Goal: Information Seeking & Learning: Learn about a topic

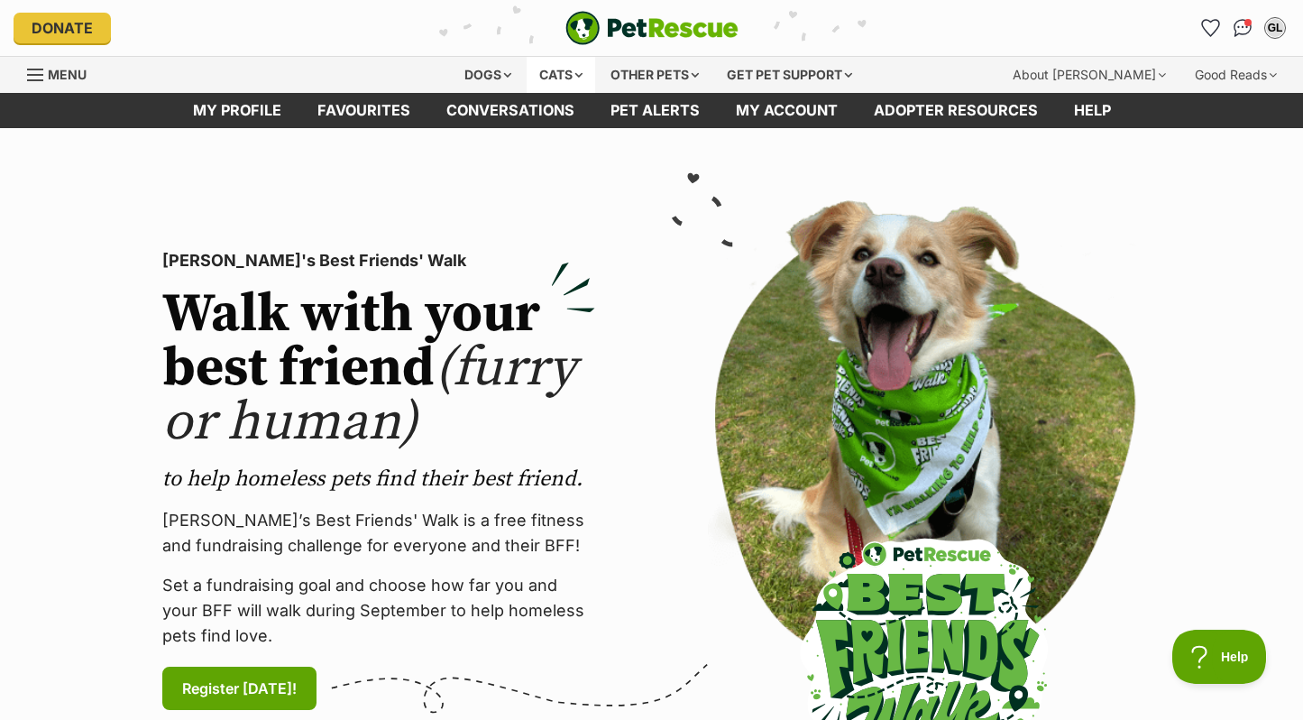
click at [567, 69] on div "Cats" at bounding box center [561, 75] width 69 height 36
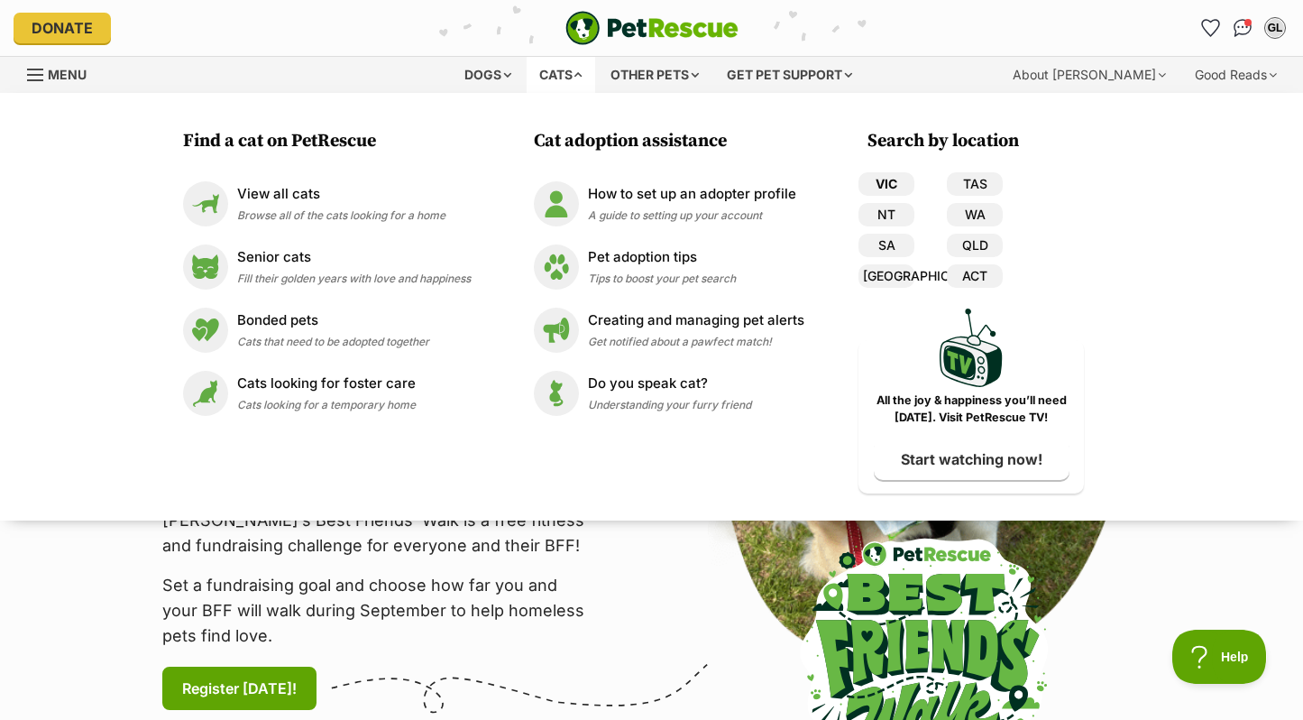
click at [890, 187] on link "VIC" at bounding box center [887, 183] width 56 height 23
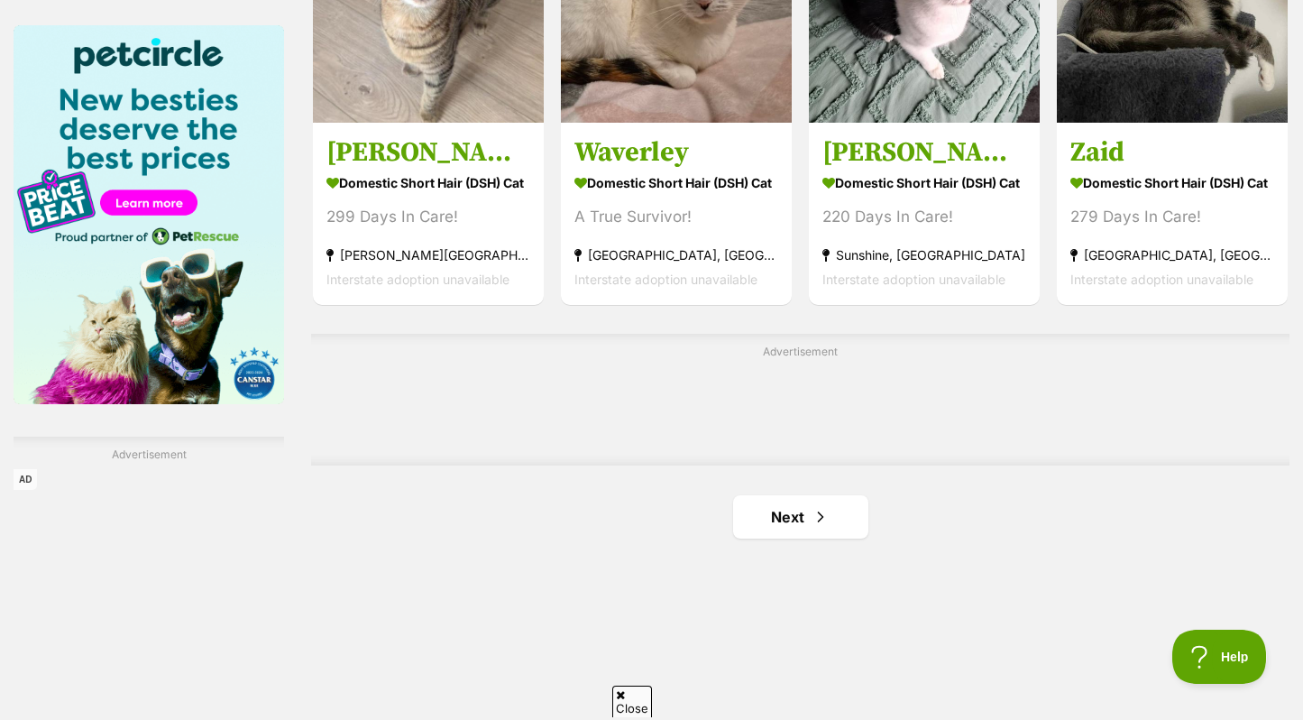
scroll to position [2783, 0]
click at [814, 520] on span "Next page" at bounding box center [821, 517] width 18 height 22
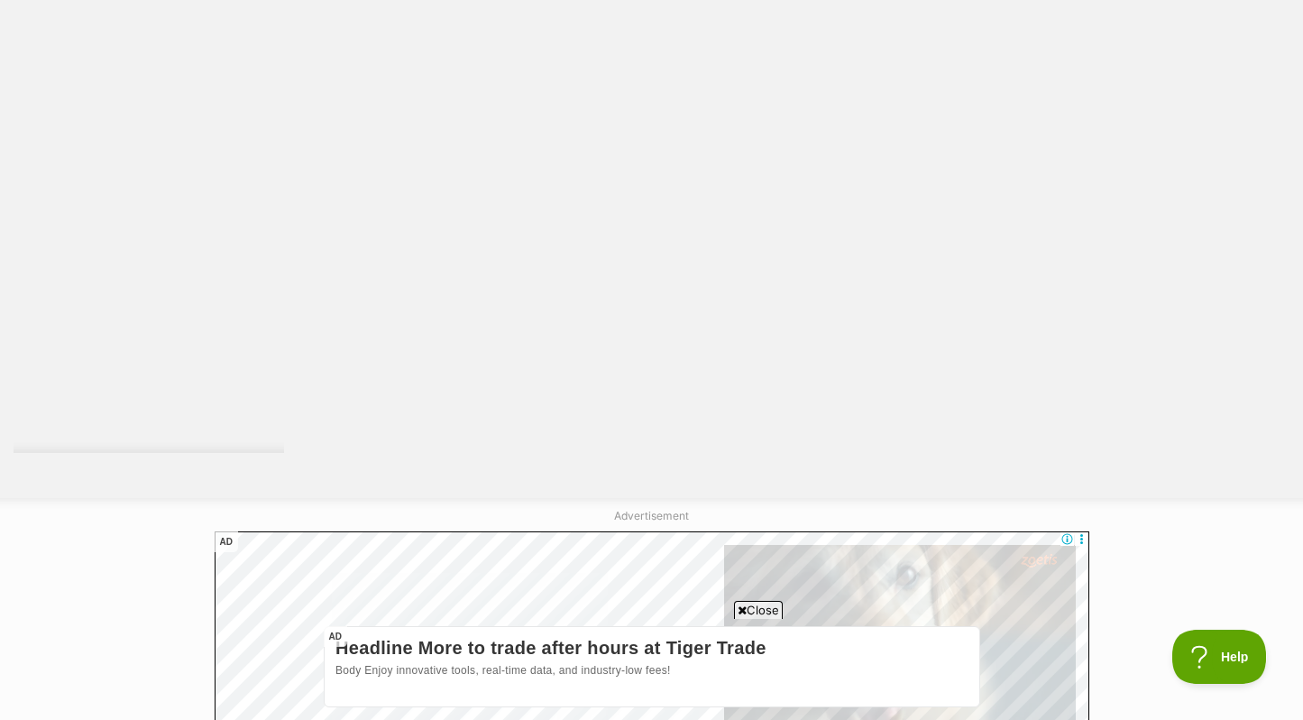
scroll to position [2746, 0]
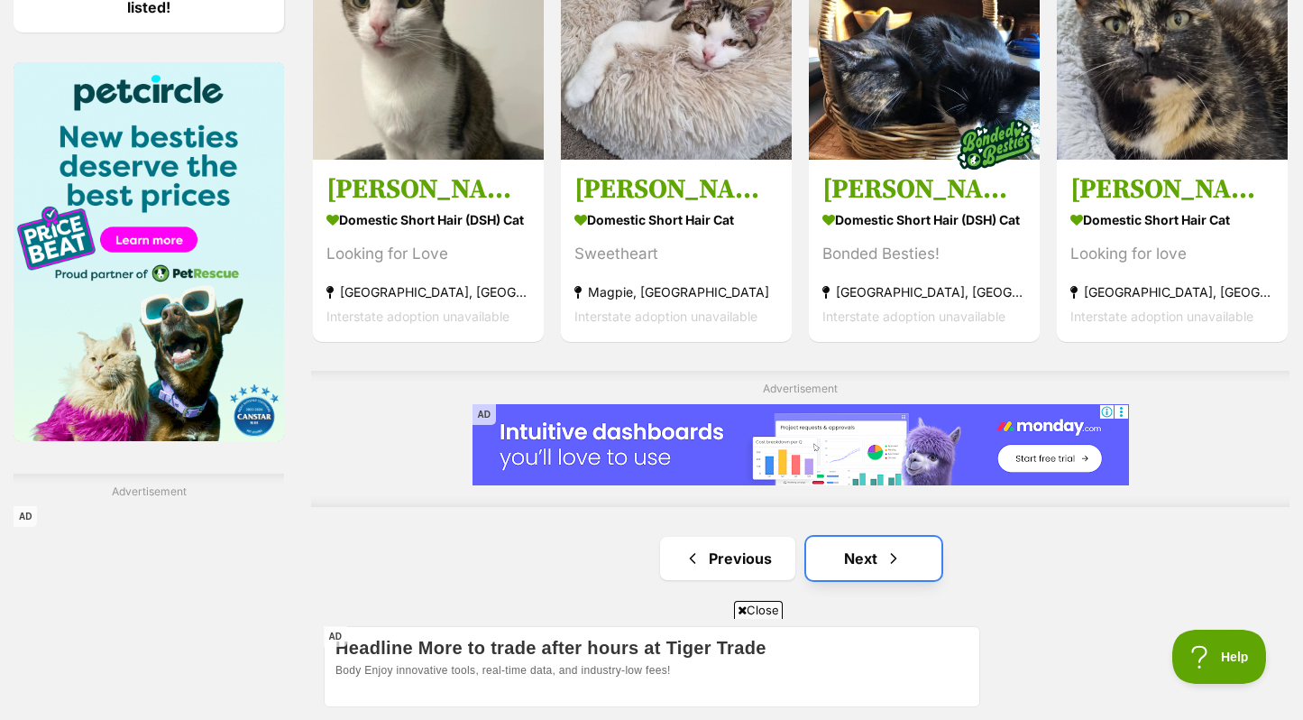
click at [824, 551] on link "Next" at bounding box center [873, 558] width 135 height 43
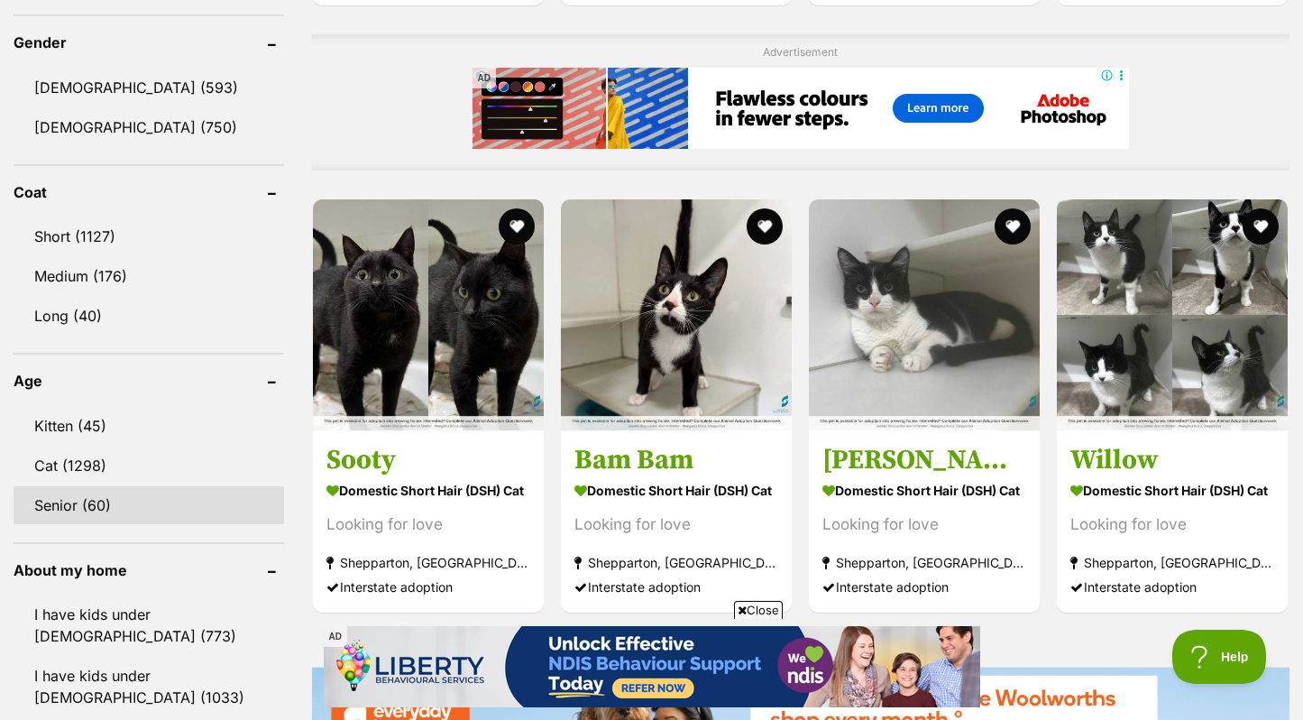
scroll to position [1129, 0]
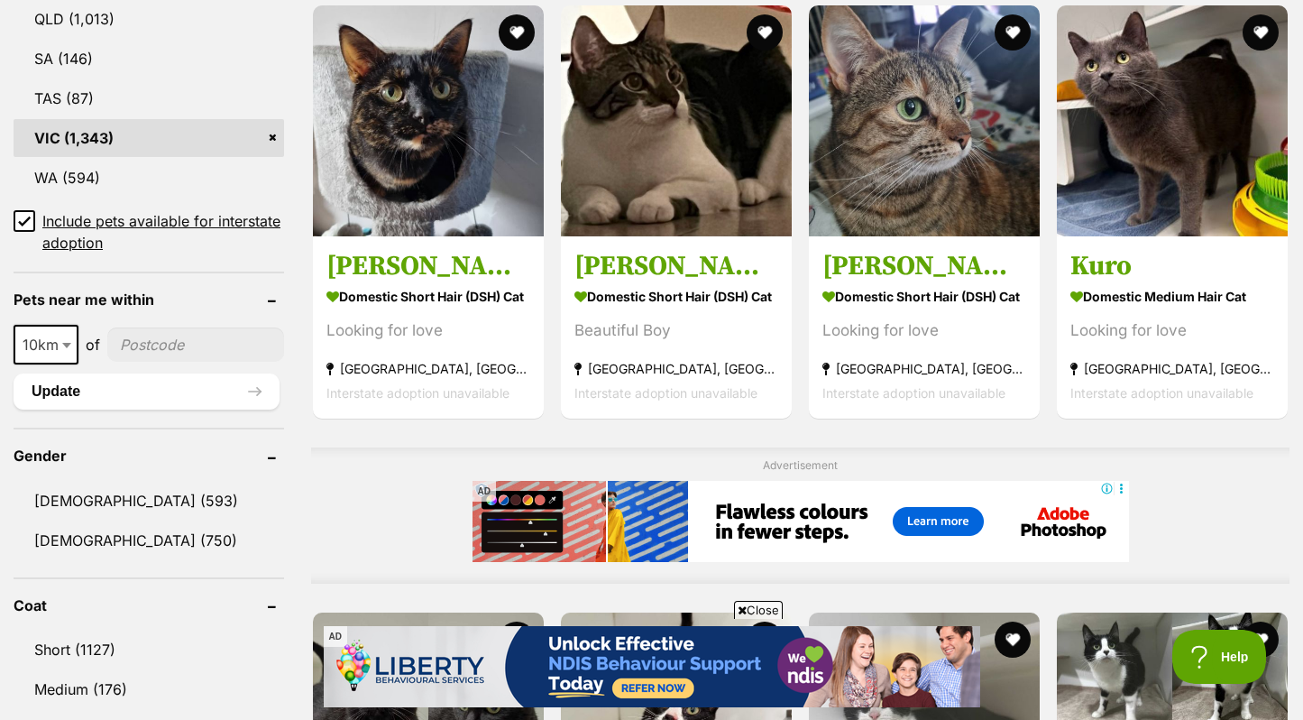
click at [136, 345] on input"] "postcode" at bounding box center [195, 344] width 177 height 34
type input"] "3145"
click at [134, 396] on button "Update" at bounding box center [147, 391] width 266 height 36
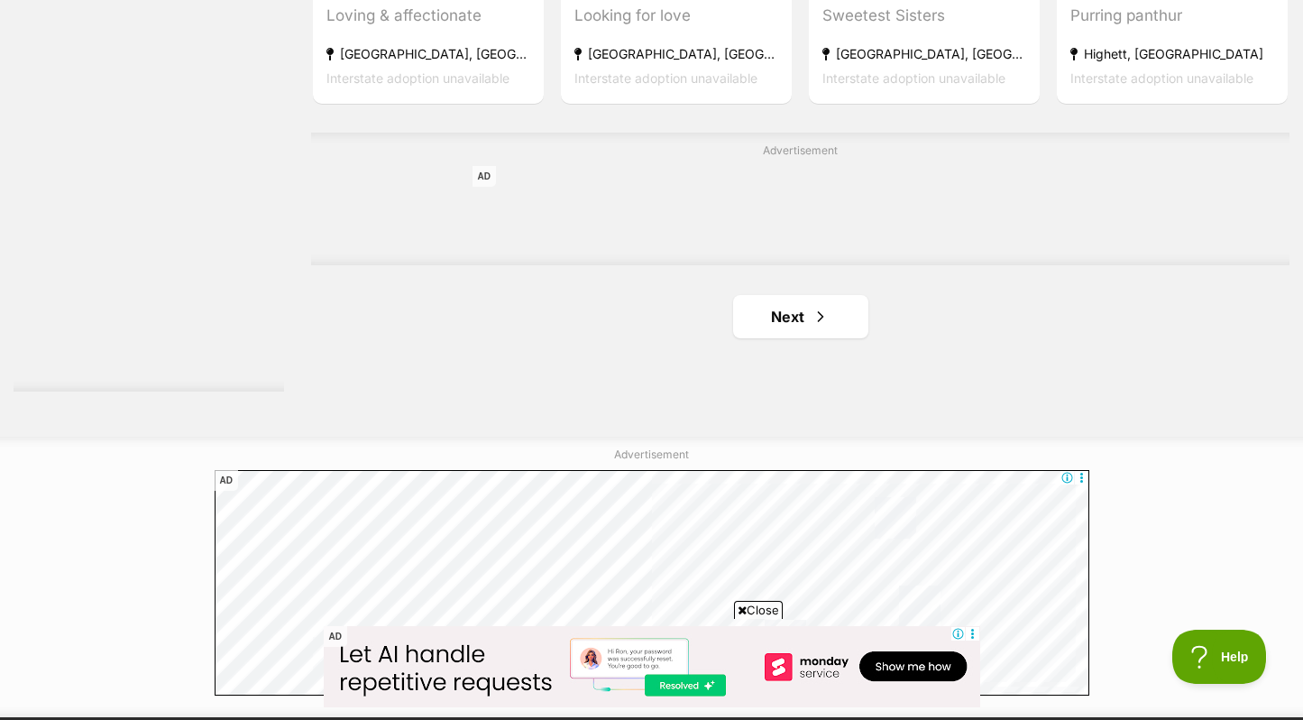
scroll to position [2732, 0]
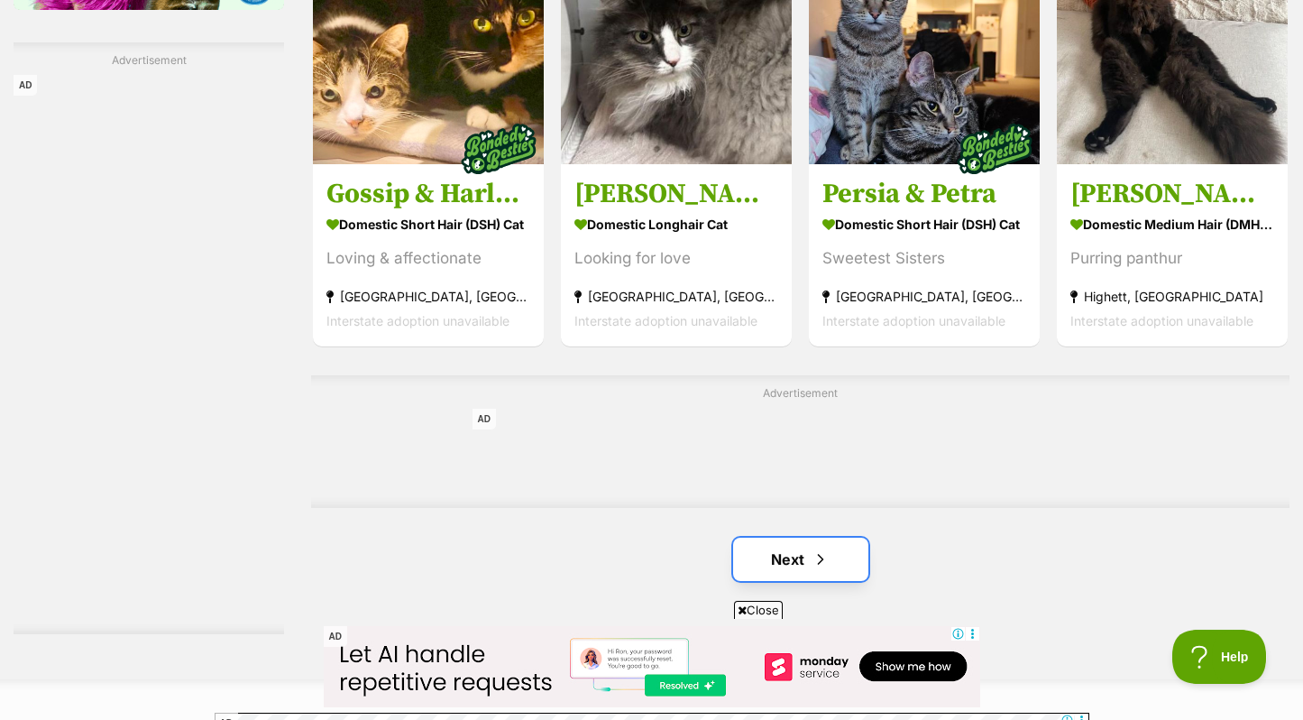
click at [826, 566] on span "Next page" at bounding box center [821, 559] width 18 height 22
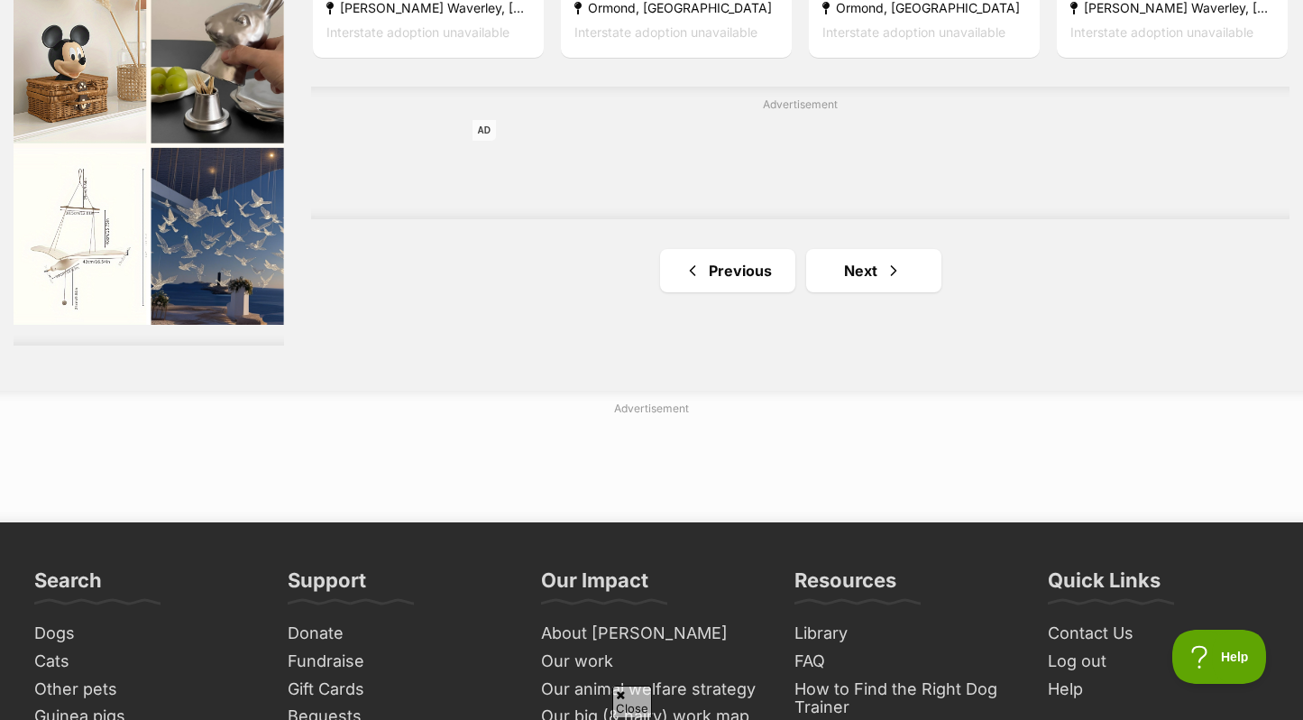
scroll to position [3081, 0]
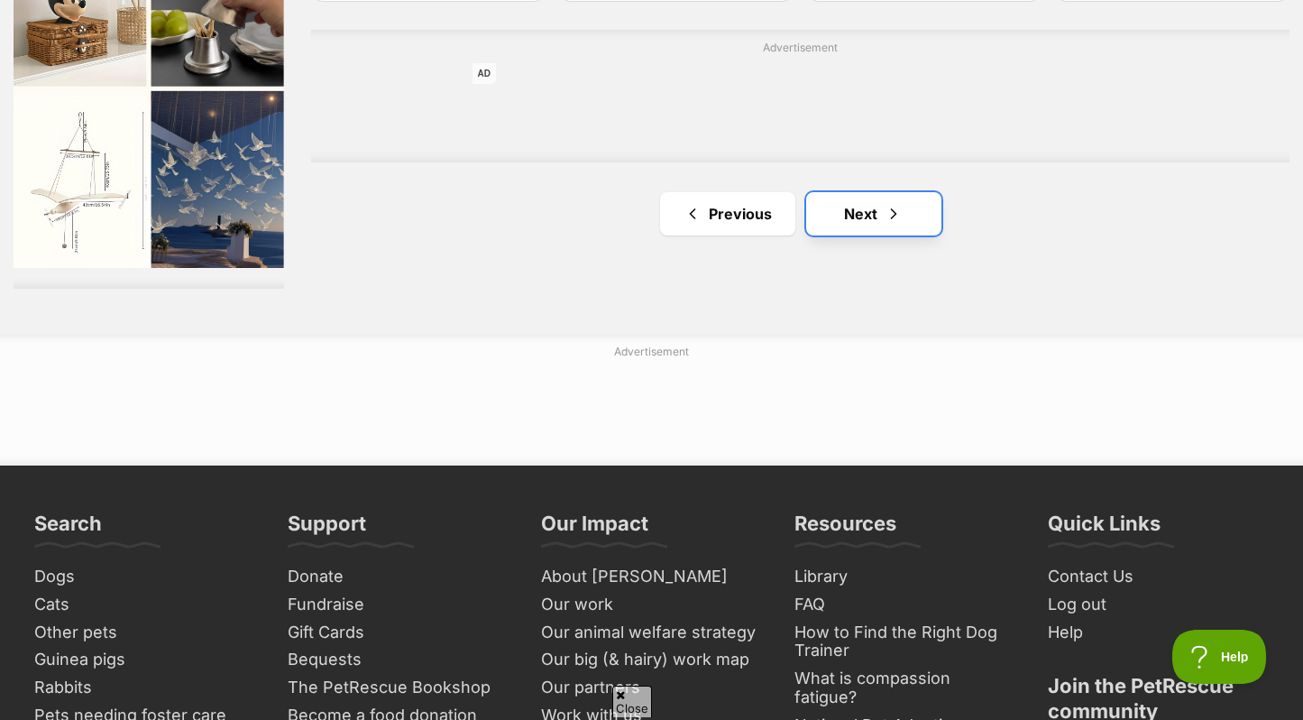
click at [846, 235] on link "Next" at bounding box center [873, 213] width 135 height 43
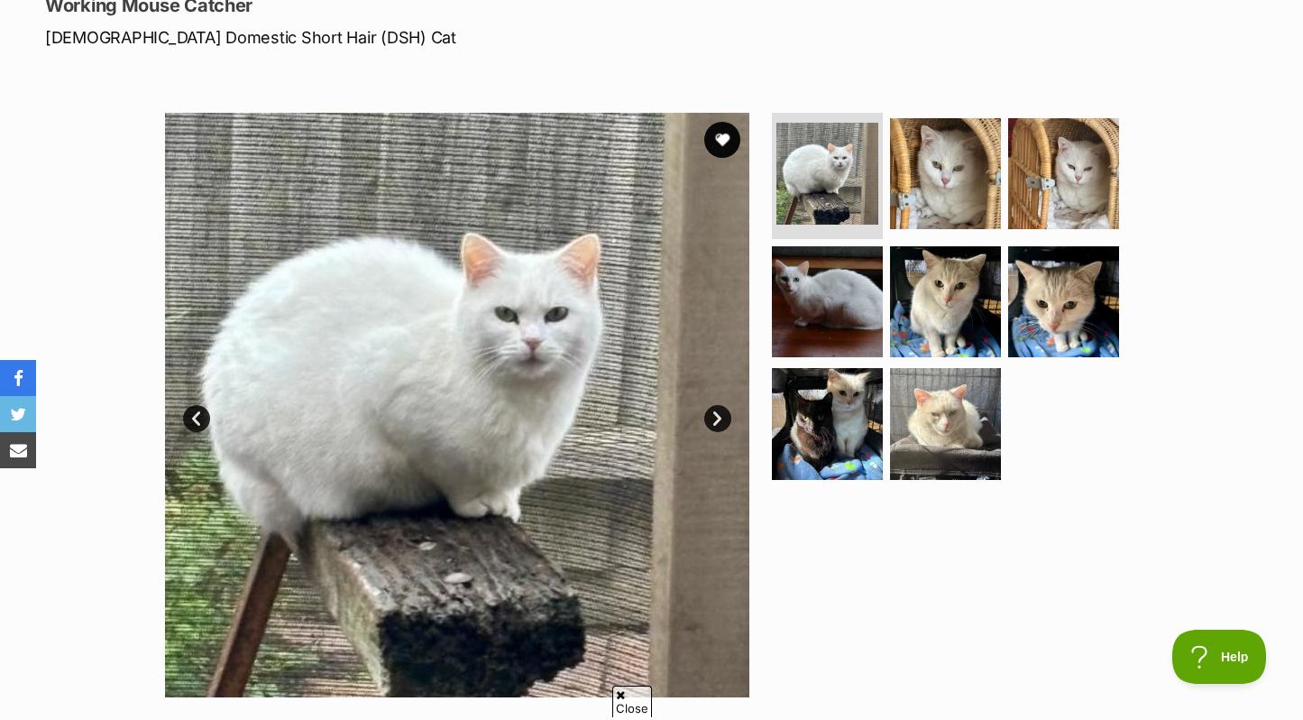
scroll to position [328, 0]
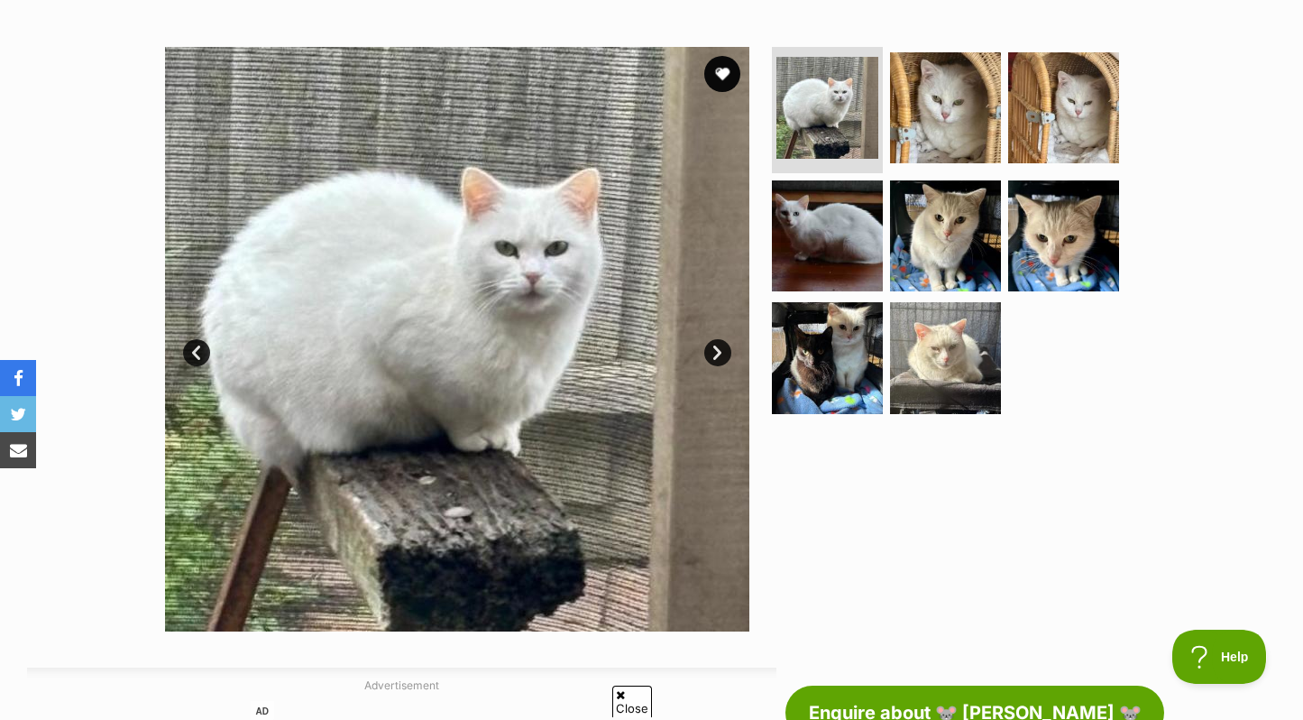
click at [718, 358] on link "Next" at bounding box center [717, 352] width 27 height 27
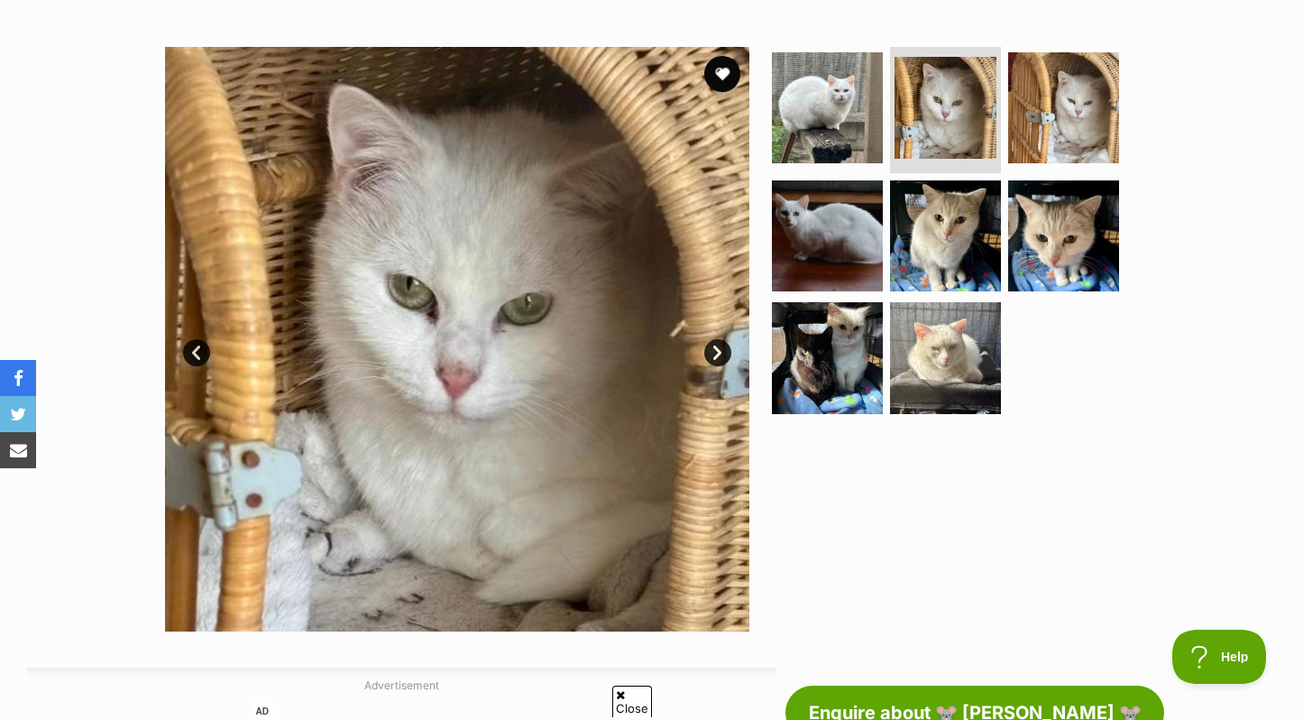
click at [718, 358] on link "Next" at bounding box center [717, 352] width 27 height 27
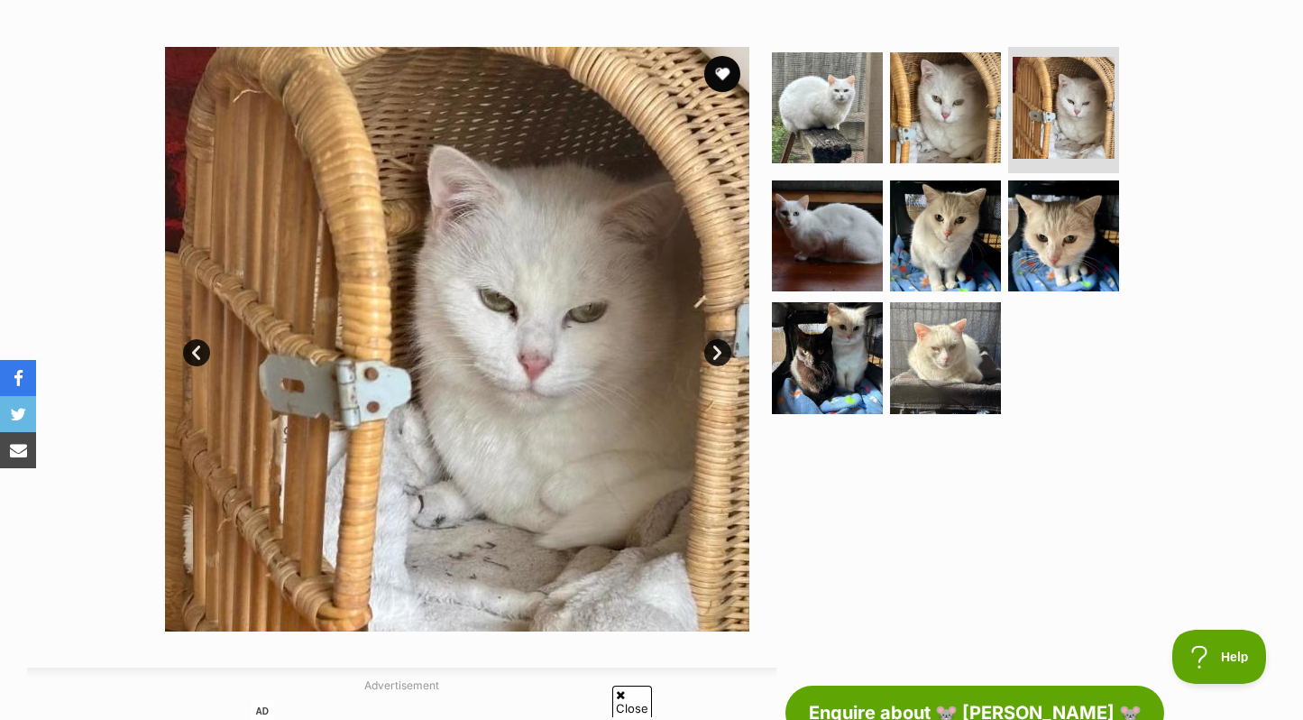
click at [718, 358] on link "Next" at bounding box center [717, 352] width 27 height 27
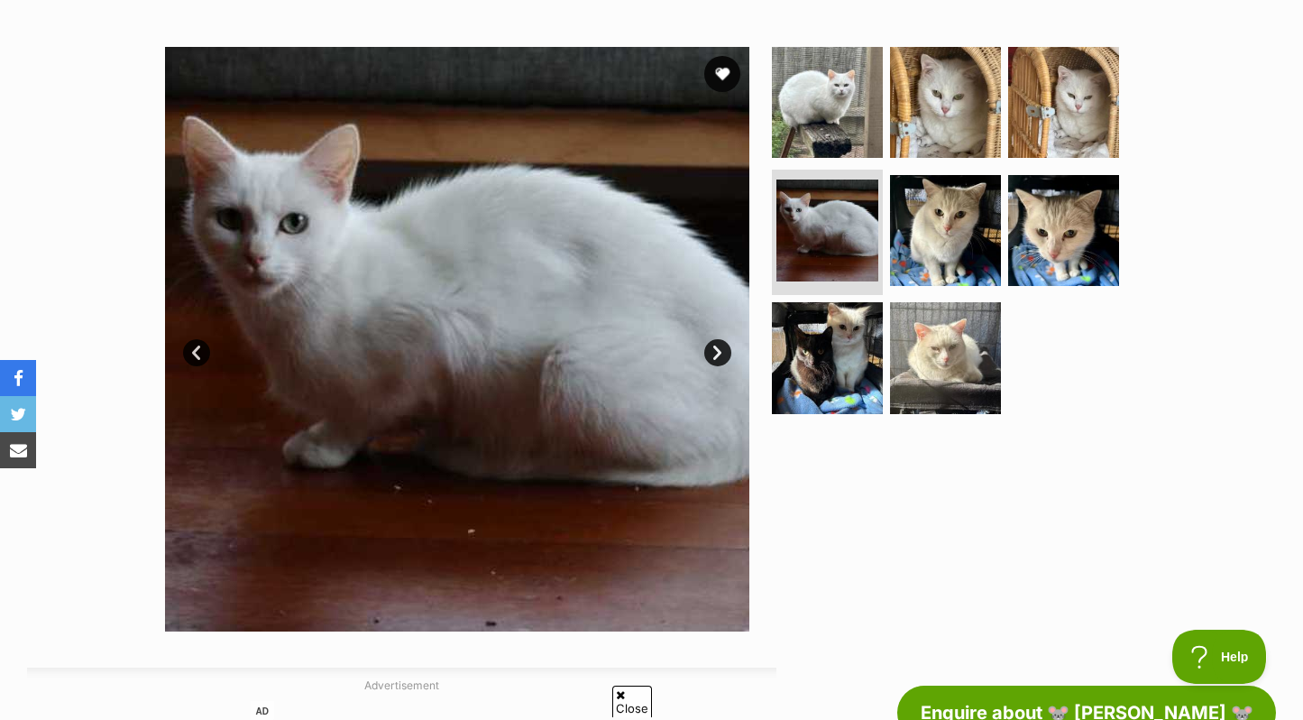
click at [718, 358] on link "Next" at bounding box center [717, 352] width 27 height 27
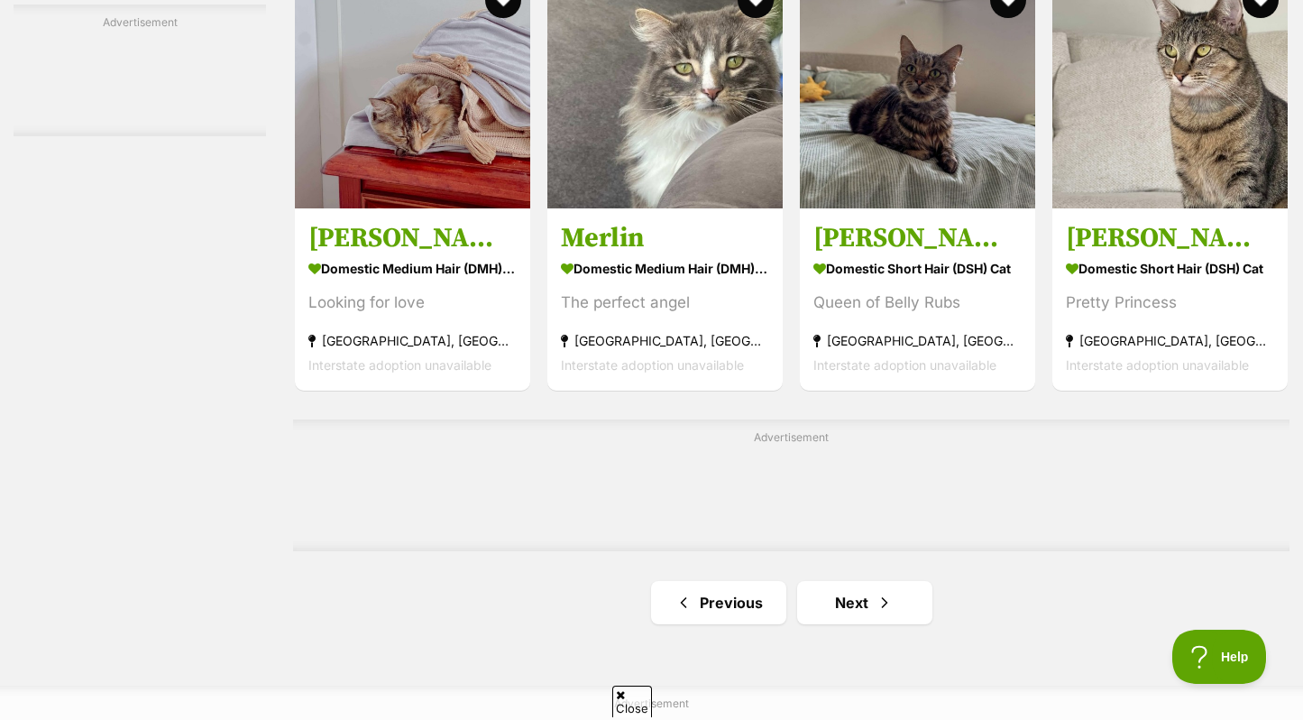
scroll to position [2827, 0]
click at [851, 623] on link "Next" at bounding box center [864, 601] width 135 height 43
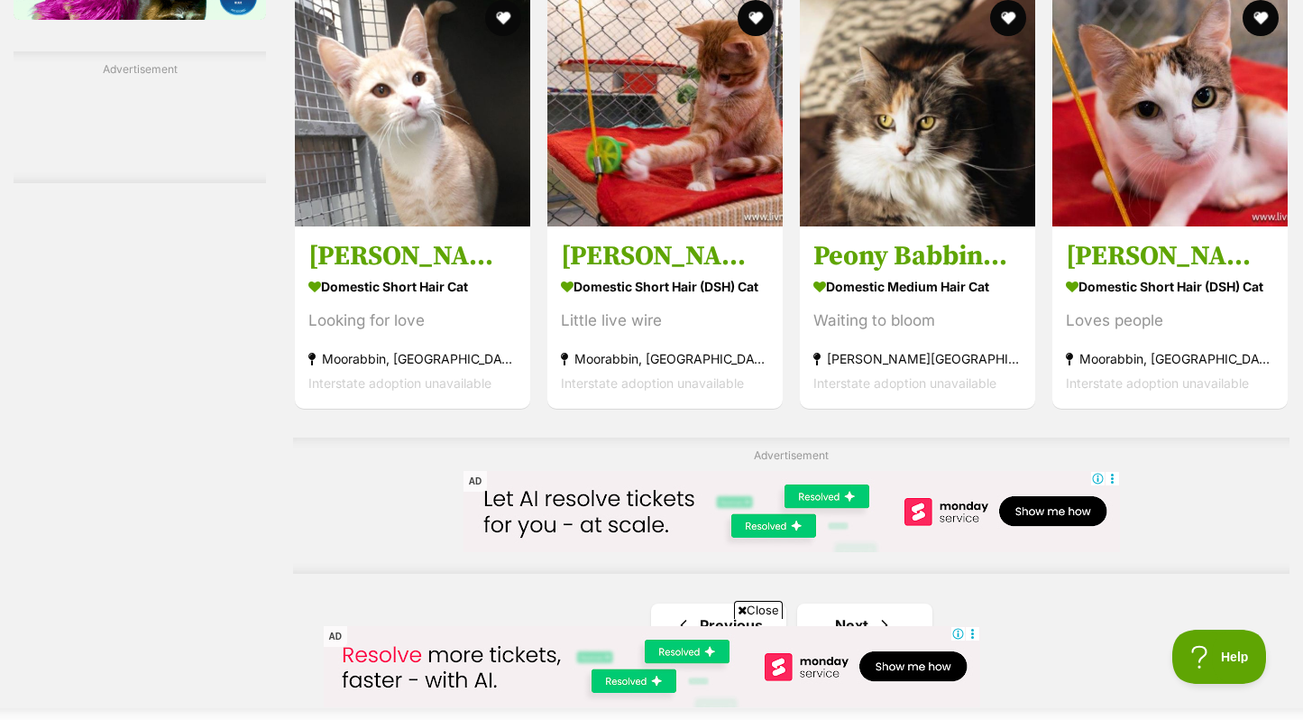
scroll to position [3058, 0]
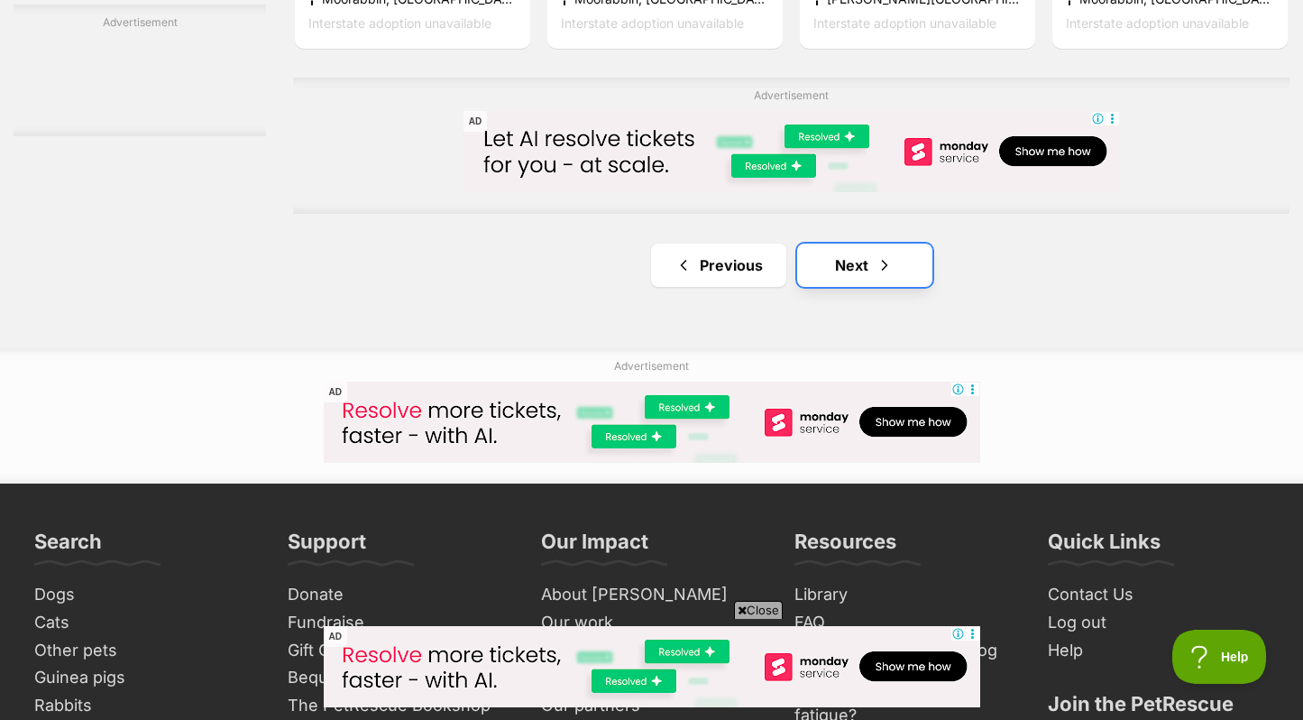
click at [839, 286] on link "Next" at bounding box center [864, 265] width 135 height 43
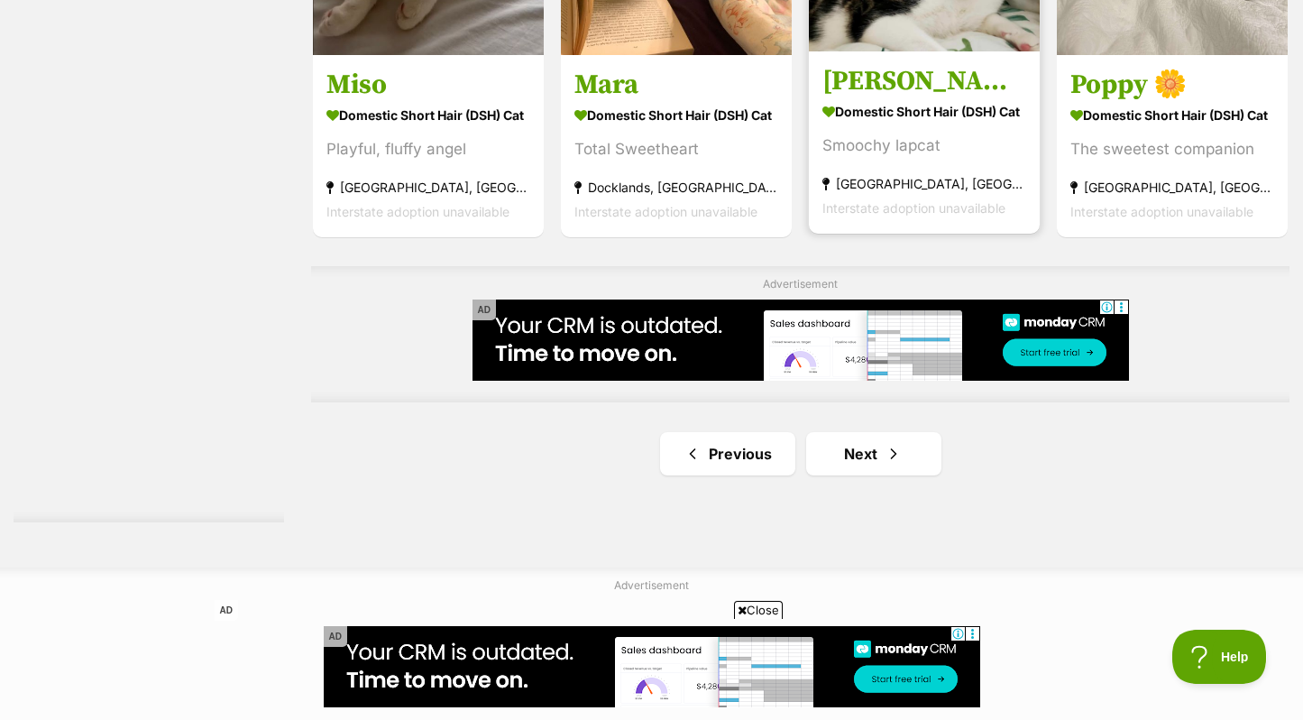
scroll to position [3182, 0]
